Goal: Information Seeking & Learning: Learn about a topic

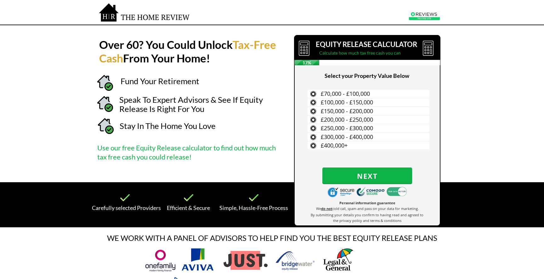
drag, startPoint x: 104, startPoint y: 149, endPoint x: 116, endPoint y: 149, distance: 11.4
click at [104, 148] on span "Use our free Equity Release calculator to find out how much tax free cash you c…" at bounding box center [186, 152] width 179 height 18
drag, startPoint x: 116, startPoint y: 149, endPoint x: 223, endPoint y: 149, distance: 107.7
click at [223, 149] on span "Use our free Equity Release calculator to find out how much tax free cash you c…" at bounding box center [186, 152] width 179 height 18
drag, startPoint x: 223, startPoint y: 149, endPoint x: 257, endPoint y: 150, distance: 33.7
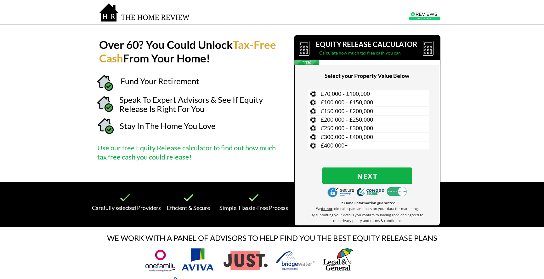
click at [224, 149] on span "Use our free Equity Release calculator to find out how much tax free cash you c…" at bounding box center [186, 152] width 179 height 18
drag, startPoint x: 137, startPoint y: 154, endPoint x: 177, endPoint y: 158, distance: 39.9
click at [177, 158] on span "Use our free Equity Release calculator to find out how much tax free cash you c…" at bounding box center [186, 152] width 179 height 18
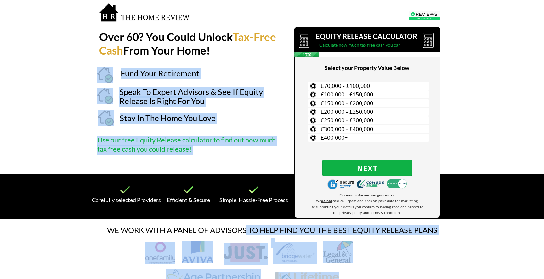
drag, startPoint x: 247, startPoint y: 227, endPoint x: 184, endPoint y: 207, distance: 66.3
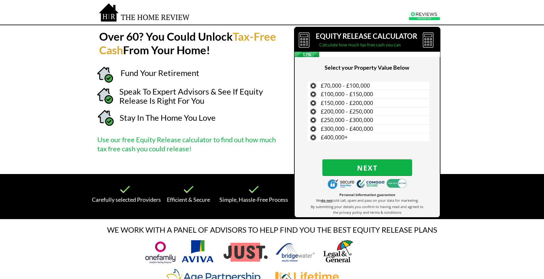
drag, startPoint x: 125, startPoint y: 198, endPoint x: 131, endPoint y: 198, distance: 6.3
click at [125, 198] on span "Carefully selected Providers" at bounding box center [126, 199] width 69 height 7
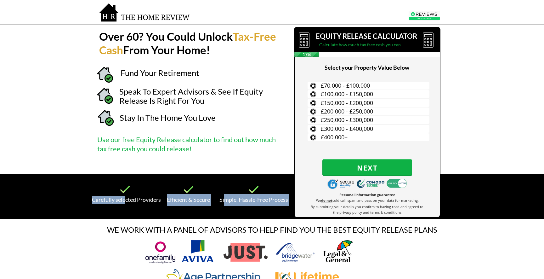
drag, startPoint x: 131, startPoint y: 198, endPoint x: 219, endPoint y: 196, distance: 87.9
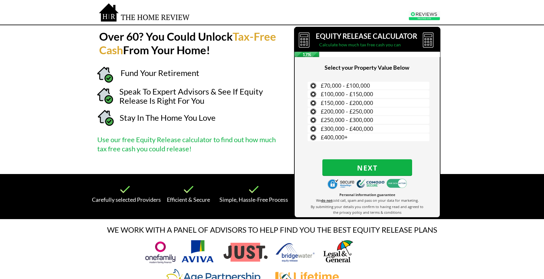
drag, startPoint x: 219, startPoint y: 196, endPoint x: 226, endPoint y: 195, distance: 7.0
click at [220, 196] on span "Simple, Hassle-Free Process" at bounding box center [253, 199] width 69 height 7
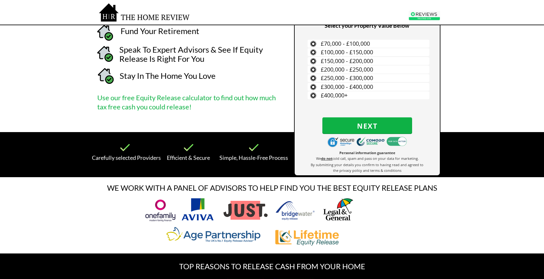
scroll to position [56, 0]
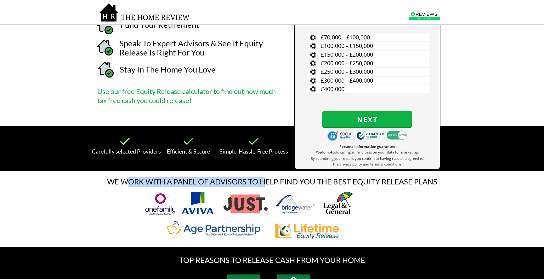
drag, startPoint x: 131, startPoint y: 178, endPoint x: 238, endPoint y: 177, distance: 107.7
click at [264, 179] on span "WE WORK WITH A PANEL OF ADVISORS TO HELP FIND YOU THE BEST EQUITY RELEASE PLANS" at bounding box center [272, 181] width 330 height 9
click at [199, 177] on span "WE WORK WITH A PANEL OF ADVISORS TO HELP FIND YOU THE BEST EQUITY RELEASE PLANS" at bounding box center [272, 181] width 330 height 9
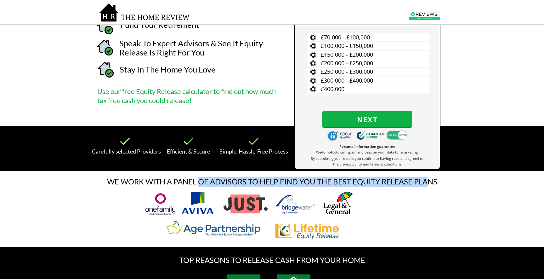
drag, startPoint x: 199, startPoint y: 177, endPoint x: 434, endPoint y: 185, distance: 235.0
click at [428, 185] on span "WE WORK WITH A PANEL OF ADVISORS TO HELP FIND YOU THE BEST EQUITY RELEASE PLANS" at bounding box center [272, 181] width 330 height 9
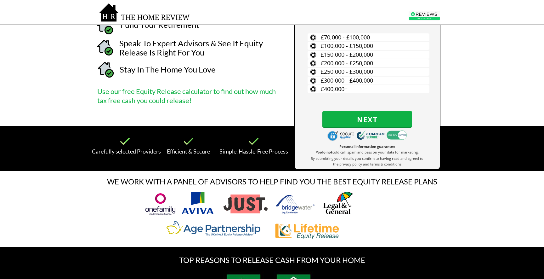
click at [434, 185] on span "WE WORK WITH A PANEL OF ADVISORS TO HELP FIND YOU THE BEST EQUITY RELEASE PLANS" at bounding box center [272, 181] width 330 height 9
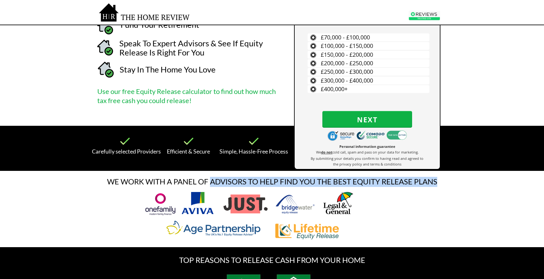
drag, startPoint x: 434, startPoint y: 184, endPoint x: 242, endPoint y: 179, distance: 192.4
click at [242, 179] on span "WE WORK WITH A PANEL OF ADVISORS TO HELP FIND YOU THE BEST EQUITY RELEASE PLANS" at bounding box center [272, 181] width 330 height 9
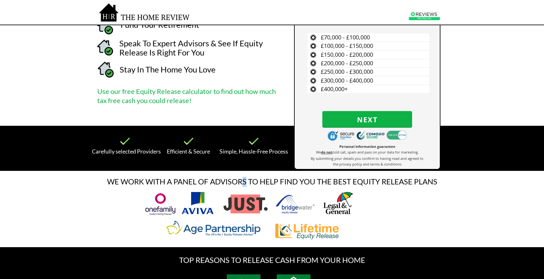
click at [242, 179] on span "WE WORK WITH A PANEL OF ADVISORS TO HELP FIND YOU THE BEST EQUITY RELEASE PLANS" at bounding box center [272, 181] width 330 height 9
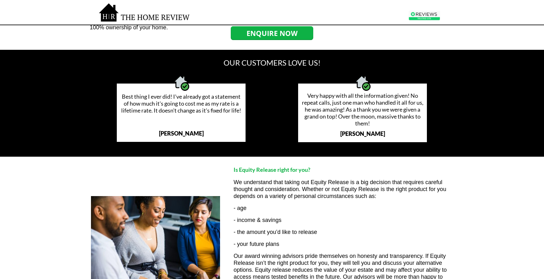
scroll to position [501, 0]
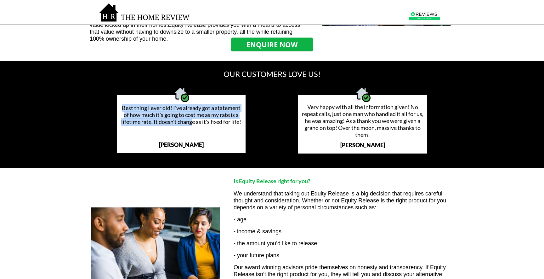
drag, startPoint x: 123, startPoint y: 109, endPoint x: 196, endPoint y: 118, distance: 73.3
click at [196, 118] on strong "Best thing I ever did! I've already got a statement of how much it's going to c…" at bounding box center [181, 114] width 120 height 21
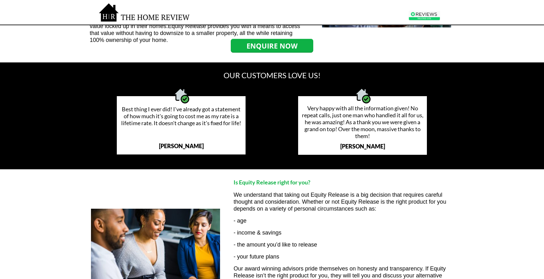
drag, startPoint x: 197, startPoint y: 118, endPoint x: 225, endPoint y: 122, distance: 28.9
click at [197, 118] on strong "Best thing I ever did! I've already got a statement of how much it's going to c…" at bounding box center [181, 115] width 120 height 21
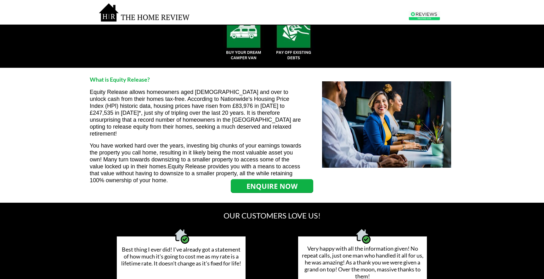
scroll to position [284, 0]
